Goal: Communication & Community: Answer question/provide support

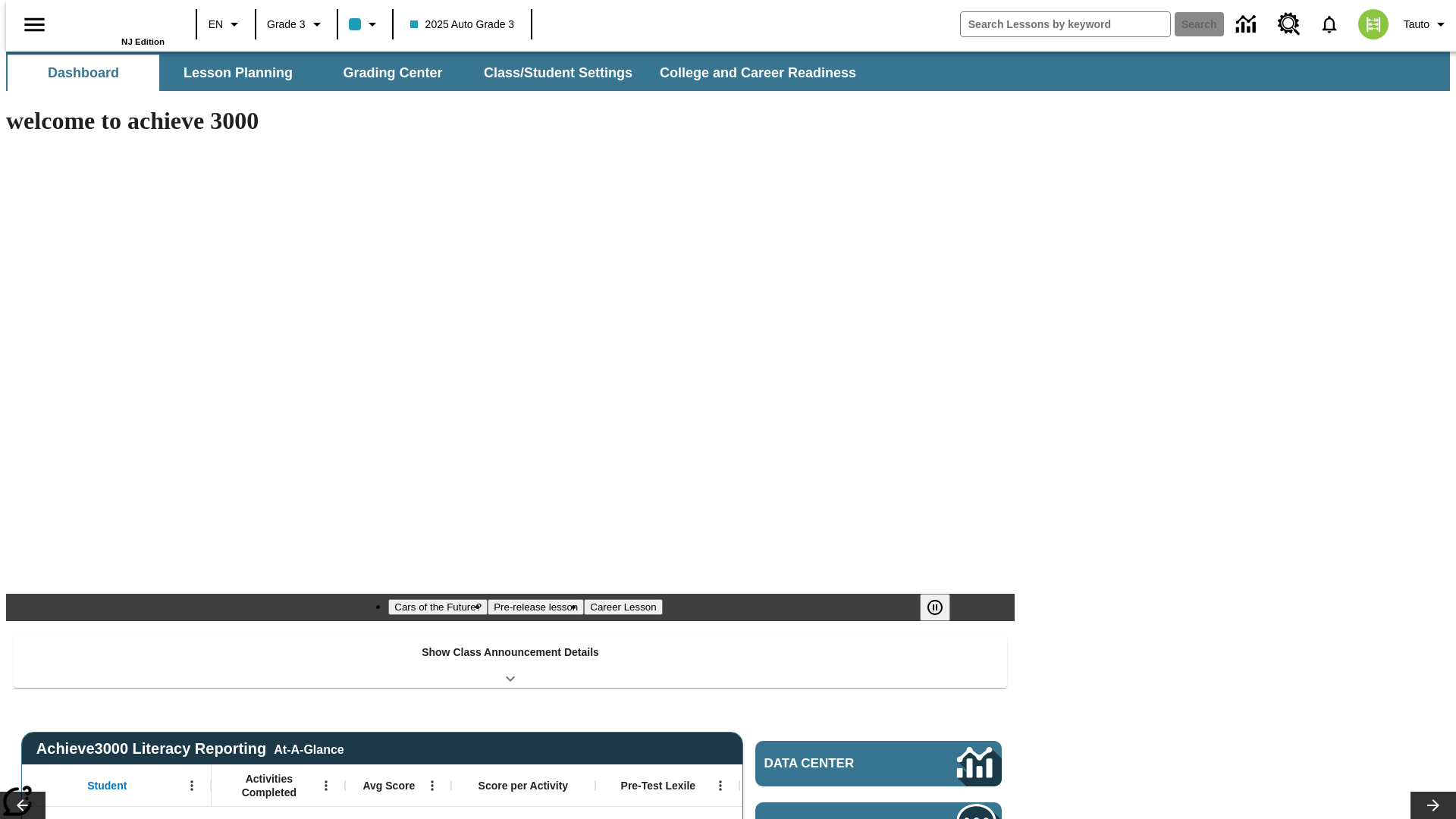
type input "-1"
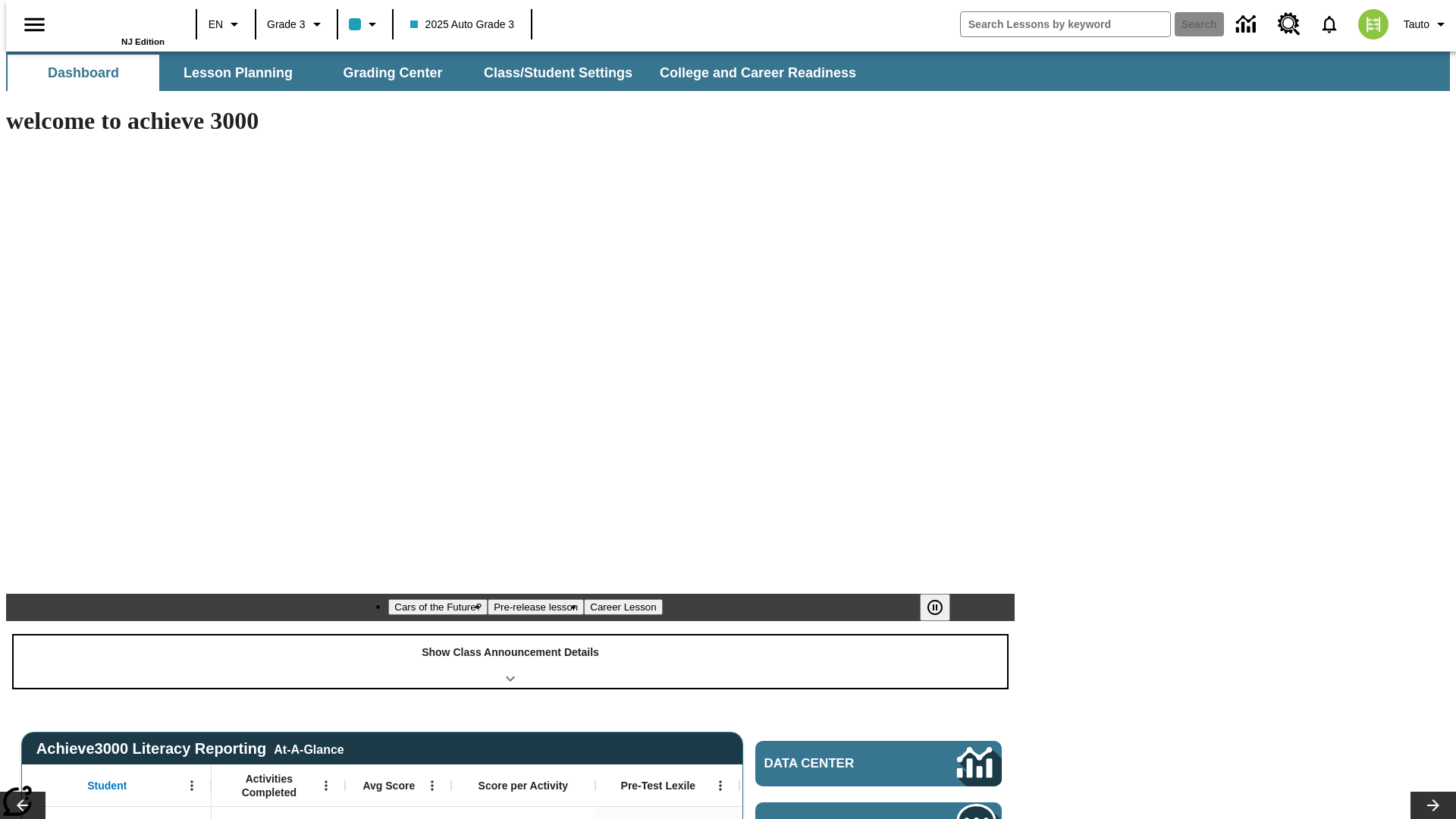
click at [511, 636] on div "Show Class Announcement Details" at bounding box center [511, 662] width 994 height 53
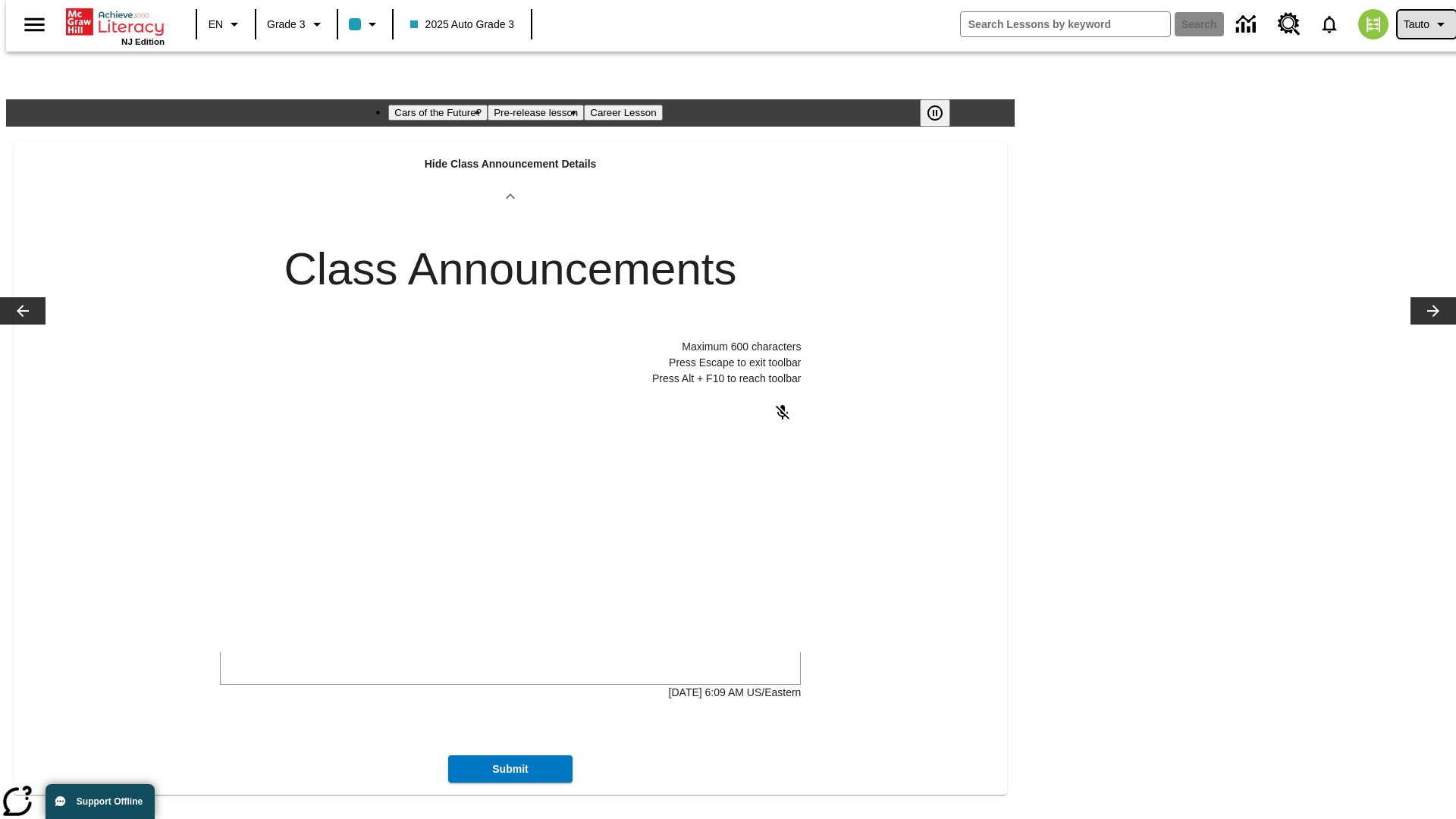
click at [1419, 24] on span "Tauto" at bounding box center [1417, 24] width 26 height 16
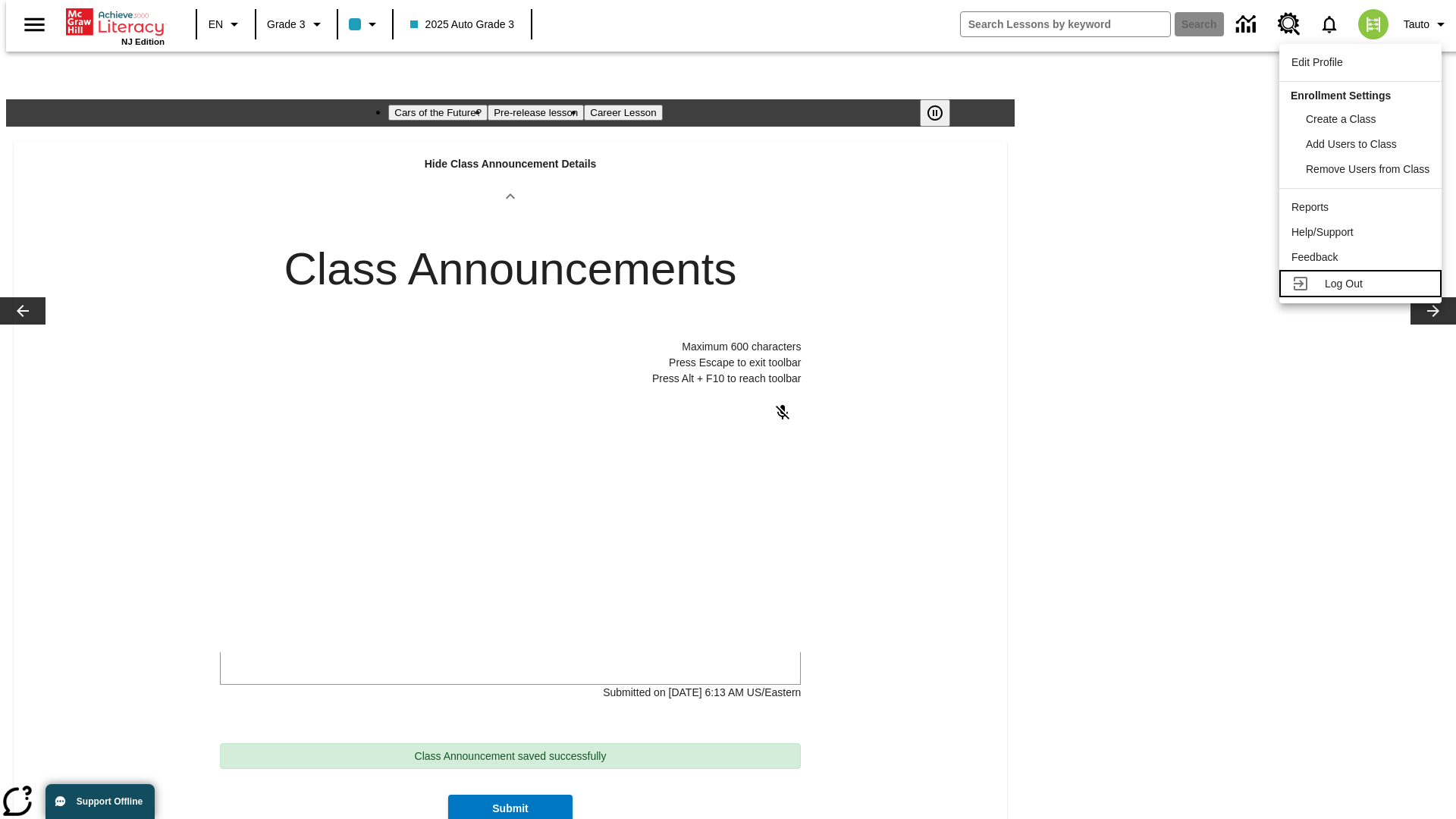
click at [1362, 283] on span "Log Out" at bounding box center [1345, 283] width 38 height 12
